Goal: Task Accomplishment & Management: Use online tool/utility

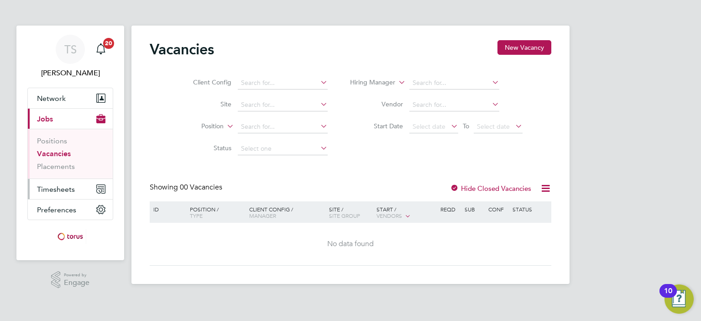
click at [54, 192] on span "Timesheets" at bounding box center [56, 189] width 38 height 9
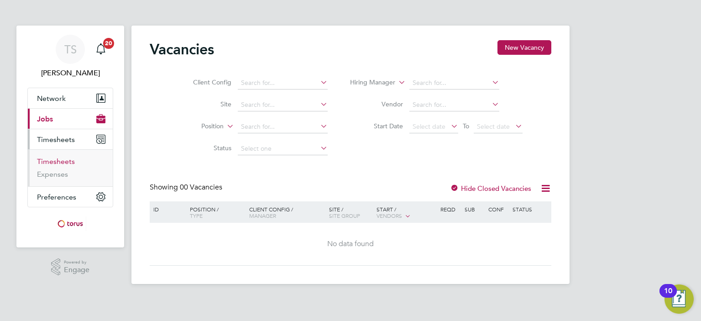
click at [67, 162] on link "Timesheets" at bounding box center [56, 161] width 38 height 9
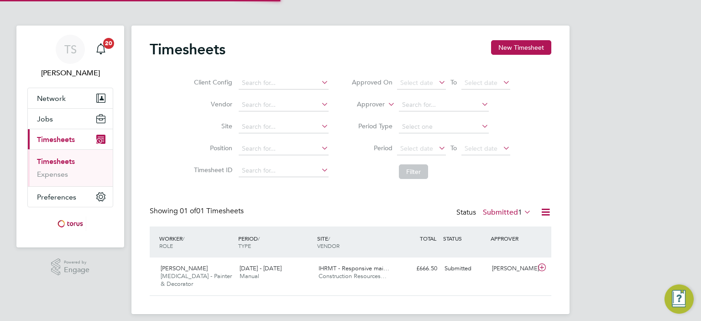
scroll to position [23, 79]
click at [369, 273] on span "Construction Resources…" at bounding box center [352, 276] width 68 height 8
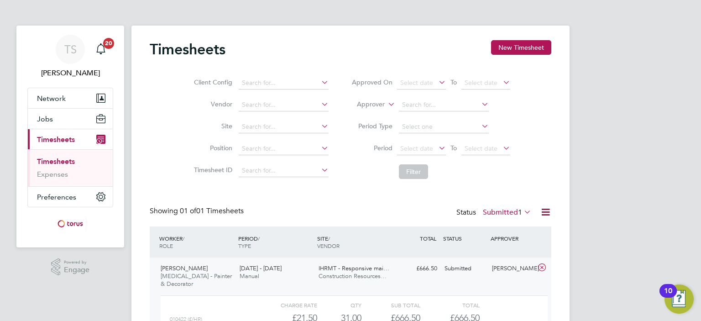
scroll to position [83, 0]
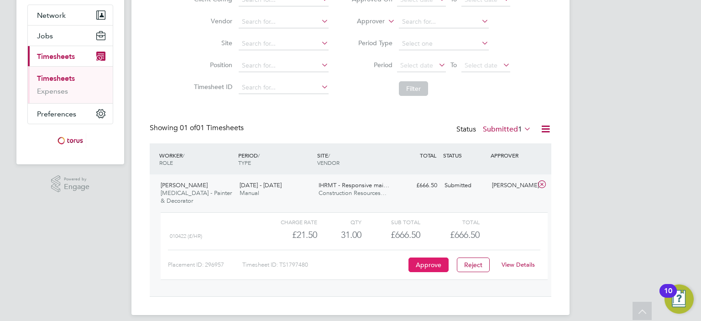
click at [418, 261] on button "Approve" at bounding box center [428, 264] width 40 height 15
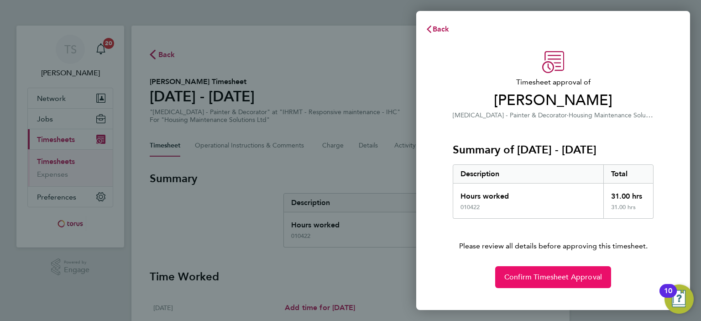
click at [536, 281] on span "Confirm Timesheet Approval" at bounding box center [553, 276] width 98 height 9
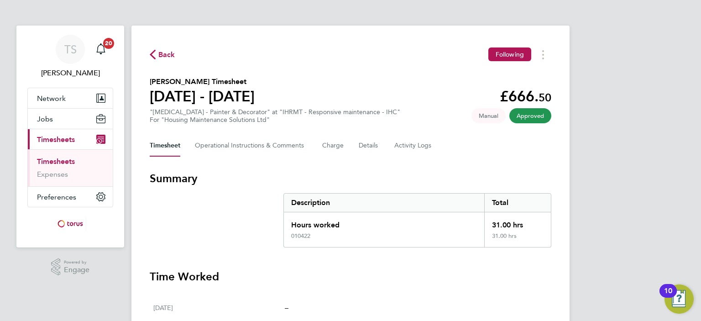
click at [158, 56] on span "Back" at bounding box center [166, 54] width 17 height 11
